Goal: Information Seeking & Learning: Learn about a topic

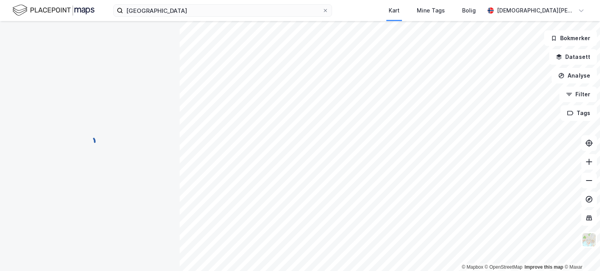
scroll to position [0, 0]
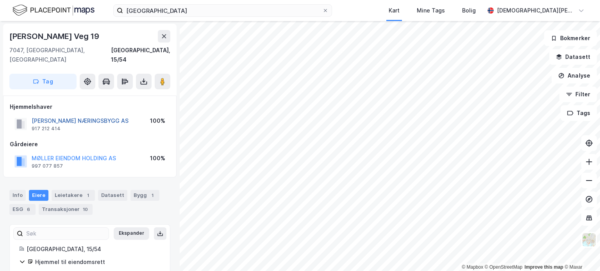
click at [0, 0] on button "[PERSON_NAME] NÆRINGSBYGG AS" at bounding box center [0, 0] width 0 height 0
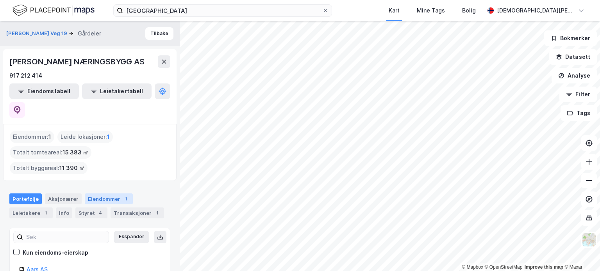
click at [103, 194] on div "Eiendommer 1" at bounding box center [109, 199] width 48 height 11
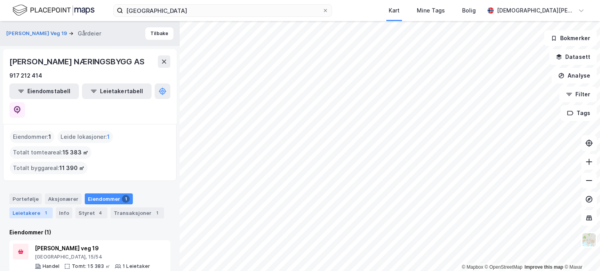
click at [30, 208] on div "Leietakere 1" at bounding box center [30, 213] width 43 height 11
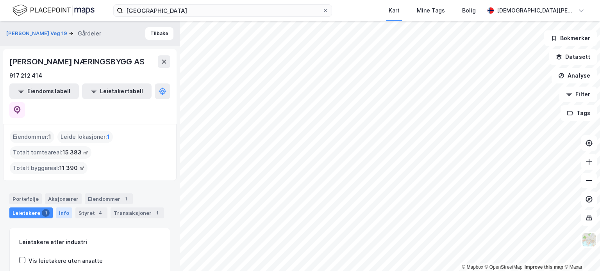
click at [60, 208] on div "Info" at bounding box center [64, 213] width 16 height 11
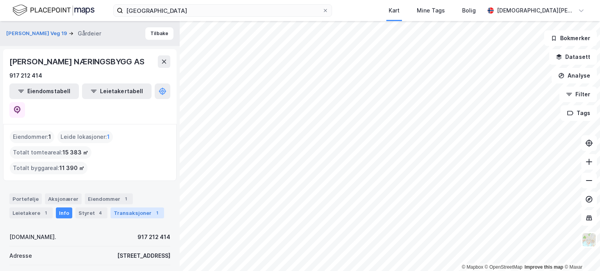
click at [130, 208] on div "Transaksjoner 1" at bounding box center [136, 213] width 53 height 11
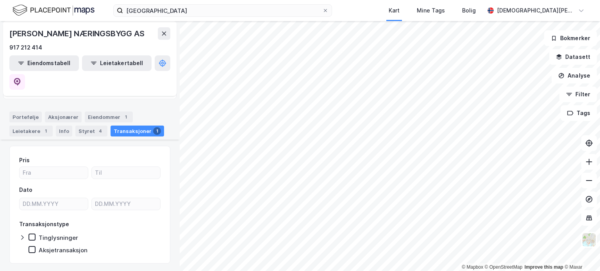
scroll to position [166, 0]
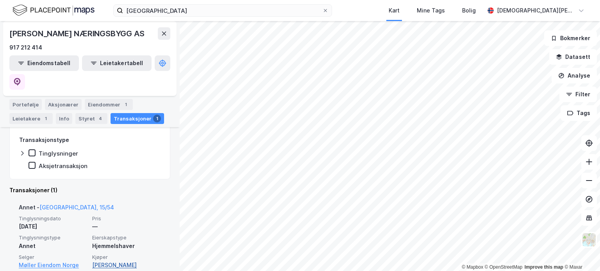
click at [120, 261] on link "[PERSON_NAME] Næringsbygg AS (100%)" at bounding box center [126, 270] width 69 height 19
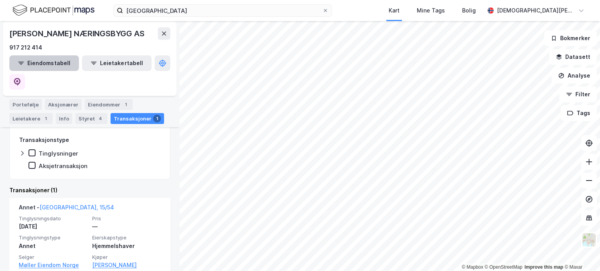
click at [44, 71] on button "Eiendomstabell" at bounding box center [43, 63] width 69 height 16
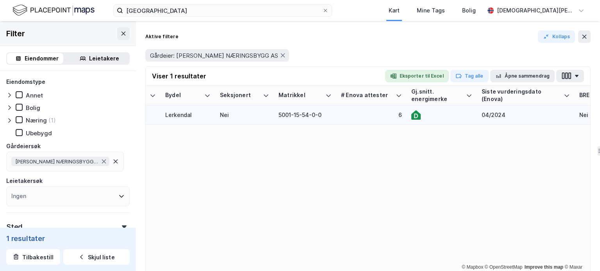
scroll to position [0, 849]
click at [417, 114] on icon at bounding box center [413, 114] width 9 height 9
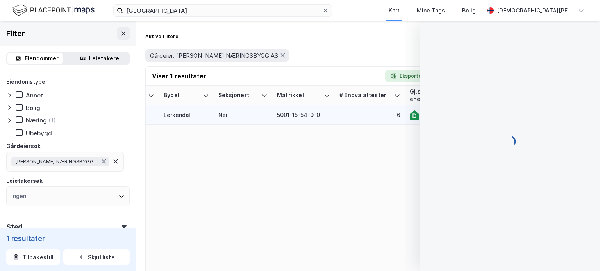
scroll to position [0, 0]
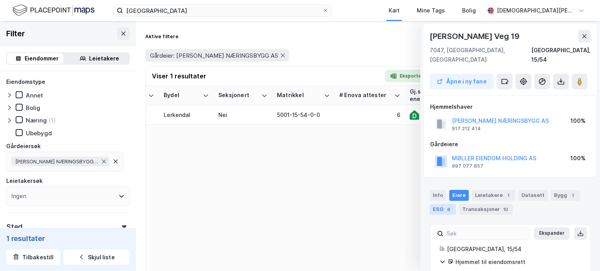
click at [442, 204] on div "ESG 6" at bounding box center [442, 209] width 26 height 11
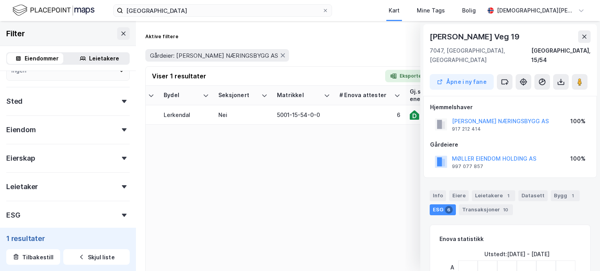
scroll to position [126, 0]
click at [24, 155] on div "Eierskap" at bounding box center [20, 157] width 28 height 9
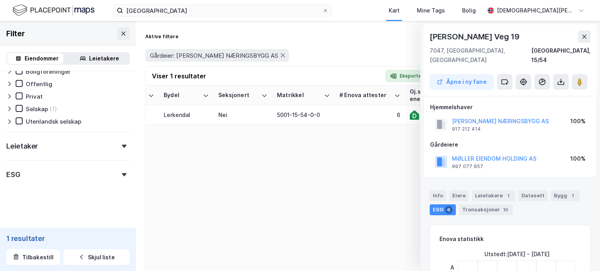
scroll to position [0, 0]
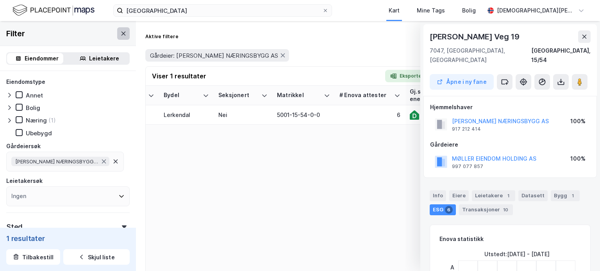
click at [120, 30] on icon at bounding box center [123, 33] width 6 height 6
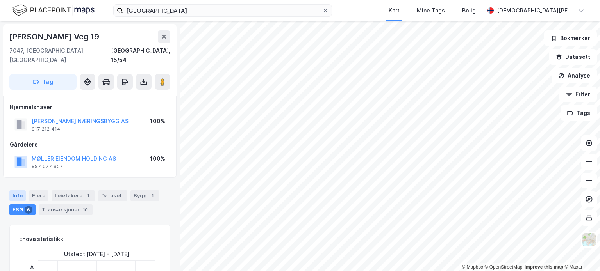
click at [18, 190] on div "Info" at bounding box center [17, 195] width 16 height 11
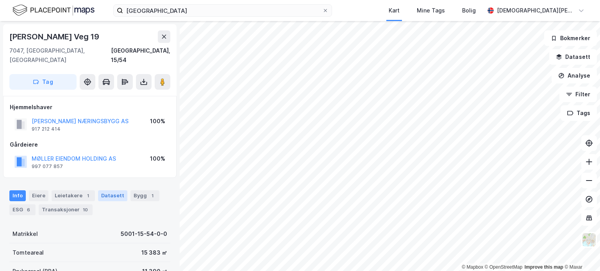
click at [107, 190] on div "Datasett" at bounding box center [112, 195] width 29 height 11
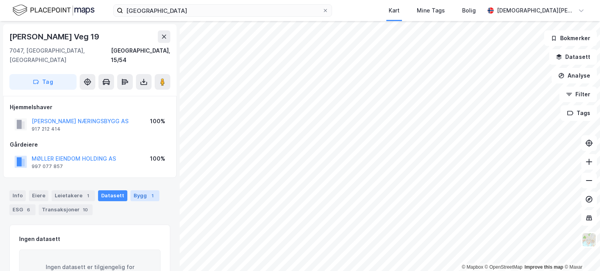
click at [142, 190] on div "Bygg 1" at bounding box center [144, 195] width 29 height 11
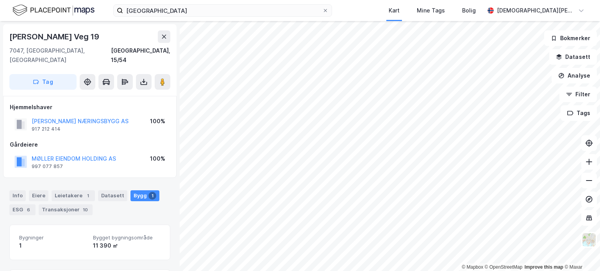
scroll to position [75, 0]
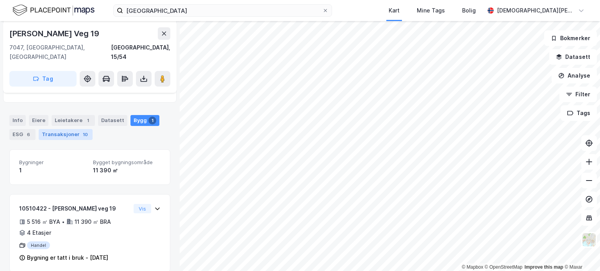
click at [68, 129] on div "Transaksjoner 10" at bounding box center [66, 134] width 54 height 11
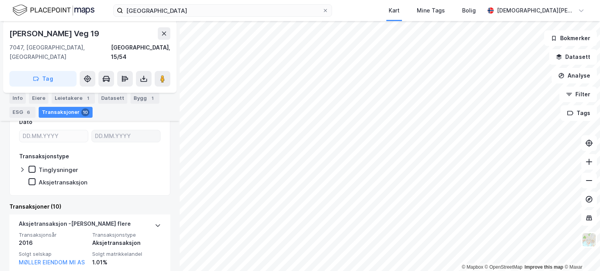
scroll to position [147, 0]
drag, startPoint x: 106, startPoint y: 30, endPoint x: 8, endPoint y: 37, distance: 97.8
click at [8, 37] on div "Ingvald [STREET_ADDRESS]" at bounding box center [89, 57] width 173 height 72
copy div "[PERSON_NAME] Veg 19"
